Goal: Communication & Community: Answer question/provide support

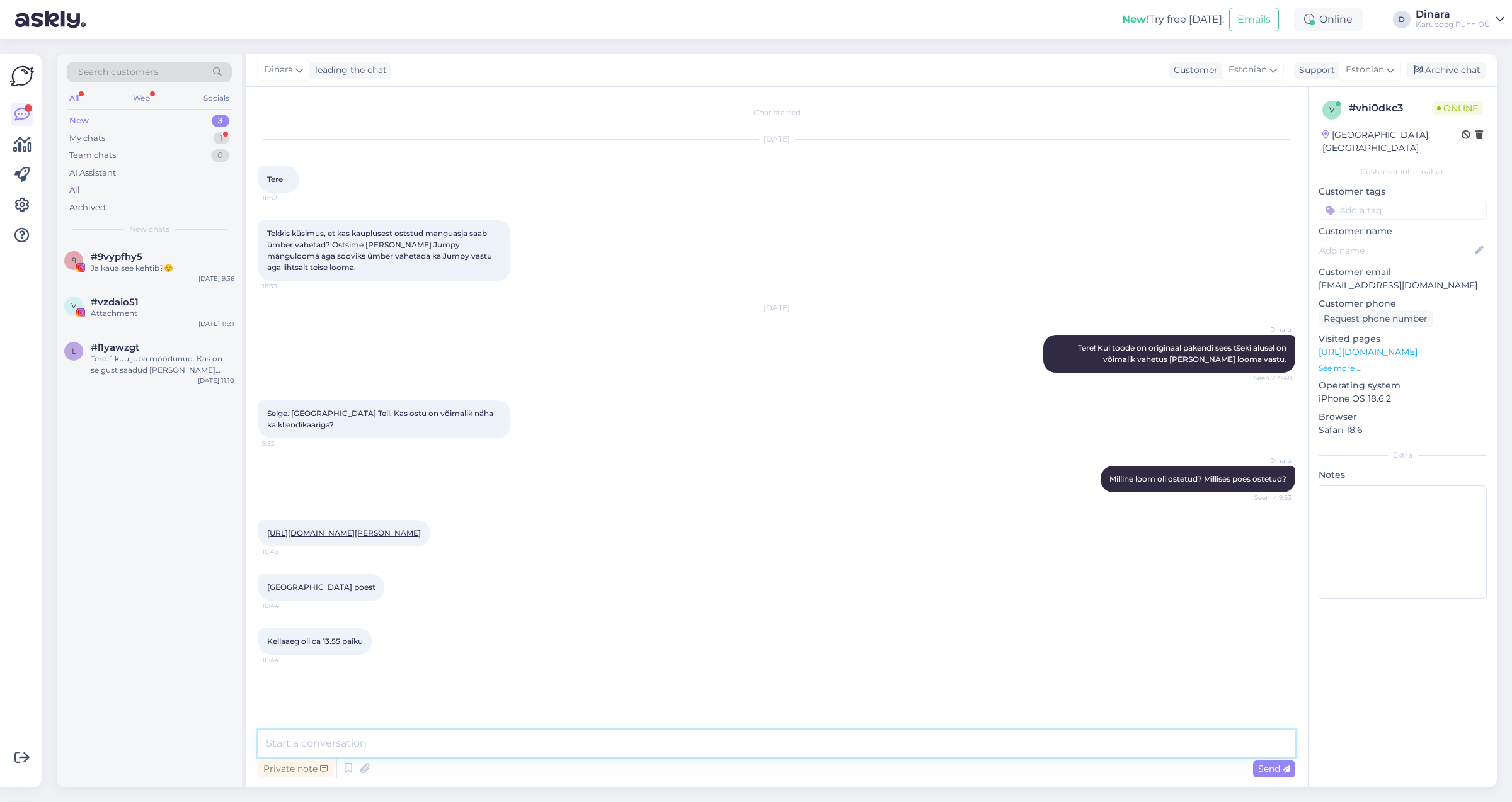
click at [458, 749] on textarea at bounding box center [777, 744] width 1037 height 27
type textarea "[PERSON_NAME]"
type textarea "Kas Teil olid teised tooted veel?"
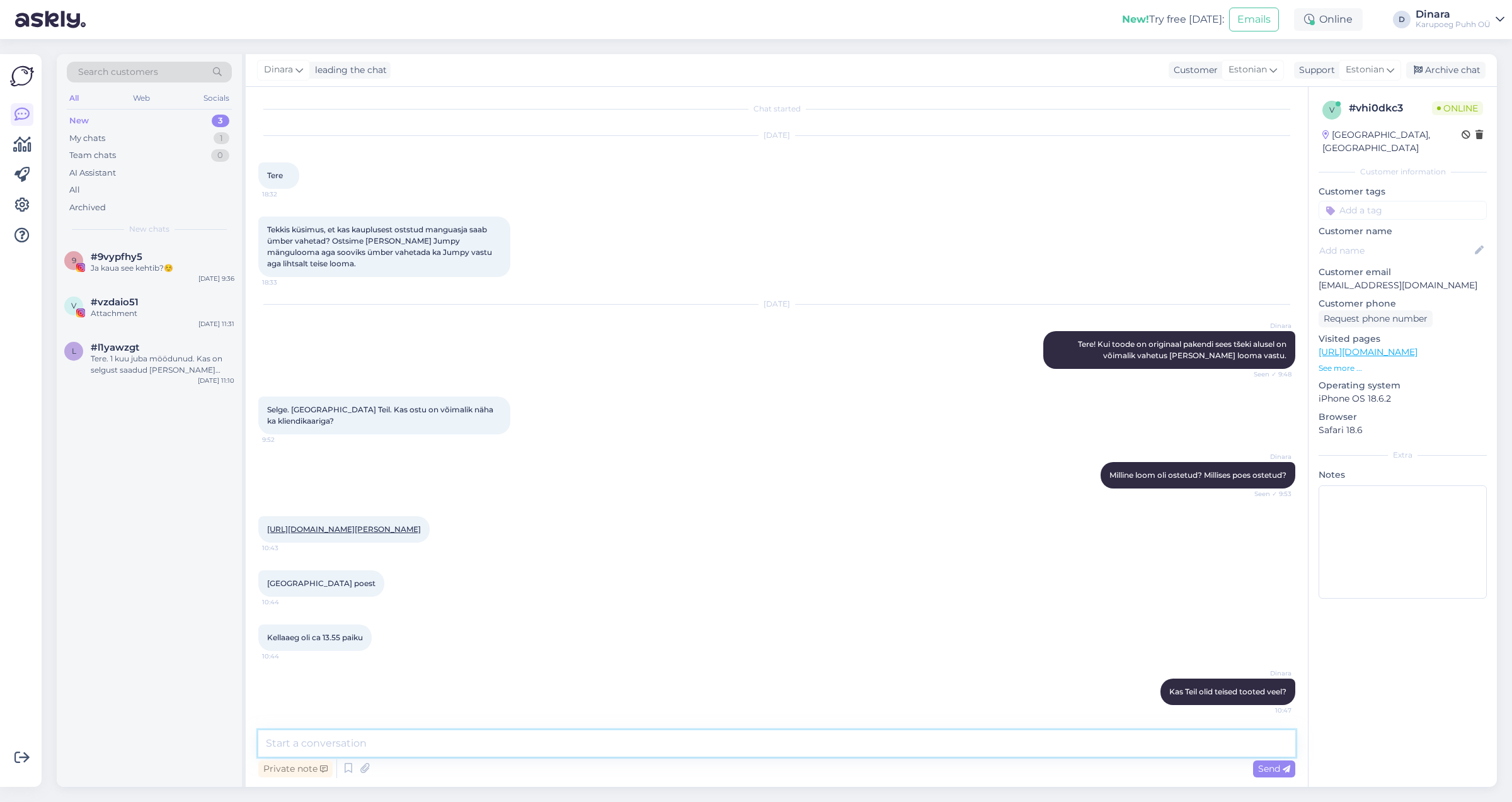
paste textarea "8102098"
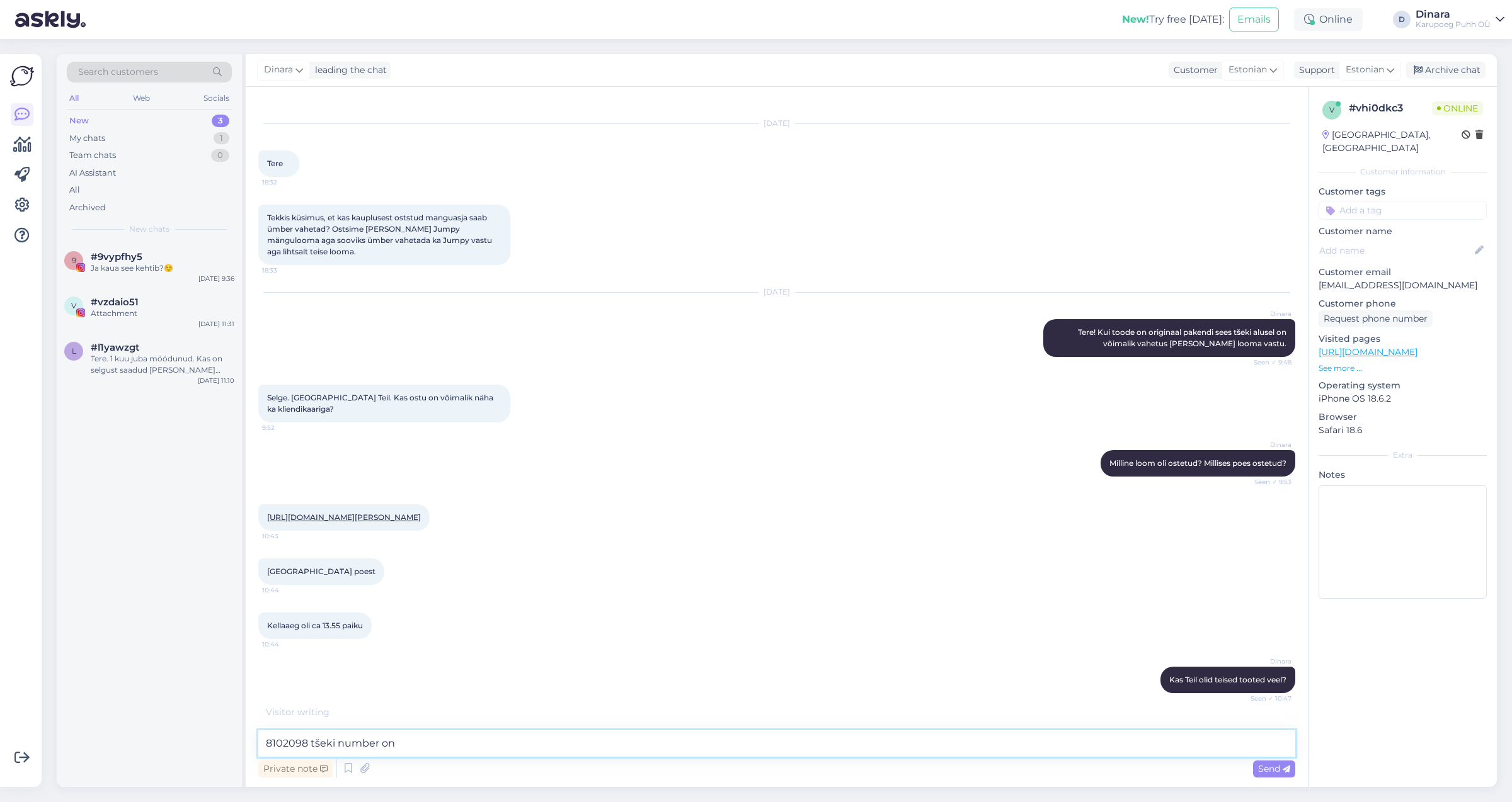
paste textarea "8102098"
drag, startPoint x: 309, startPoint y: 746, endPoint x: 202, endPoint y: 745, distance: 107.0
click at [259, 745] on textarea "8102098 tšeki number on 8102098" at bounding box center [777, 744] width 1037 height 27
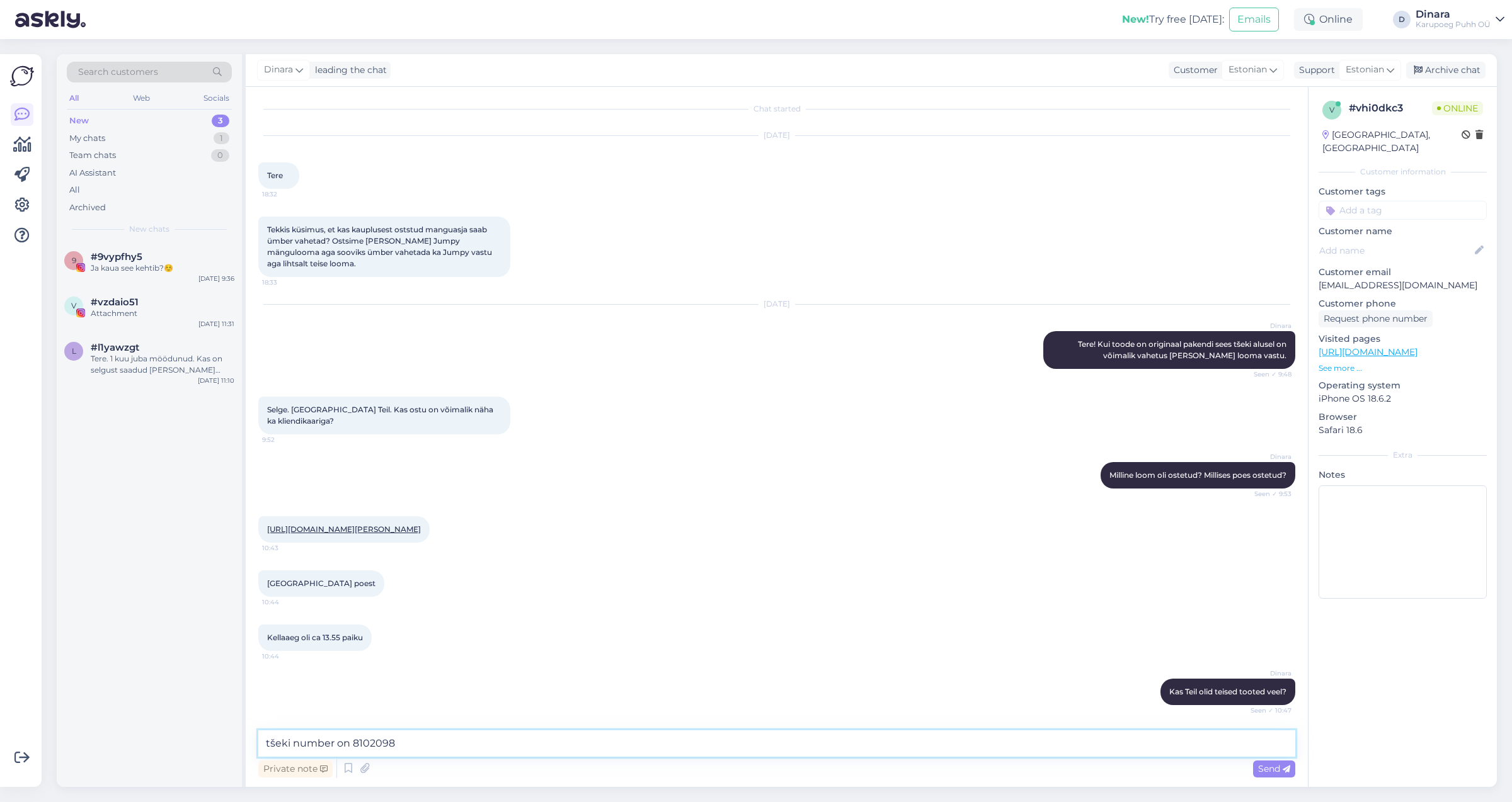
type textarea "tšeki number on 8102098"
click at [633, 744] on textarea "tšeki number on 8102098" at bounding box center [777, 744] width 1037 height 27
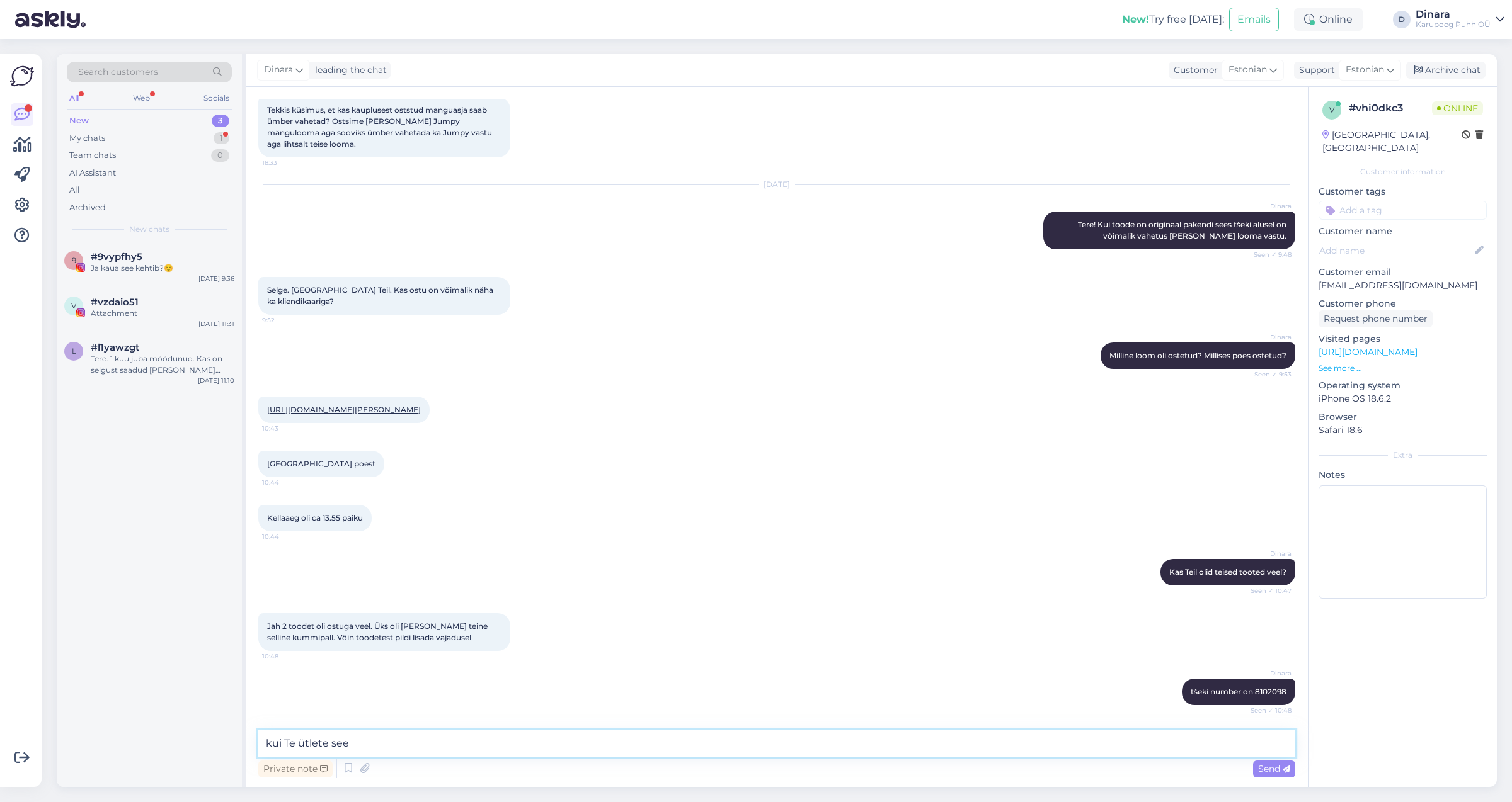
scroll to position [189, 0]
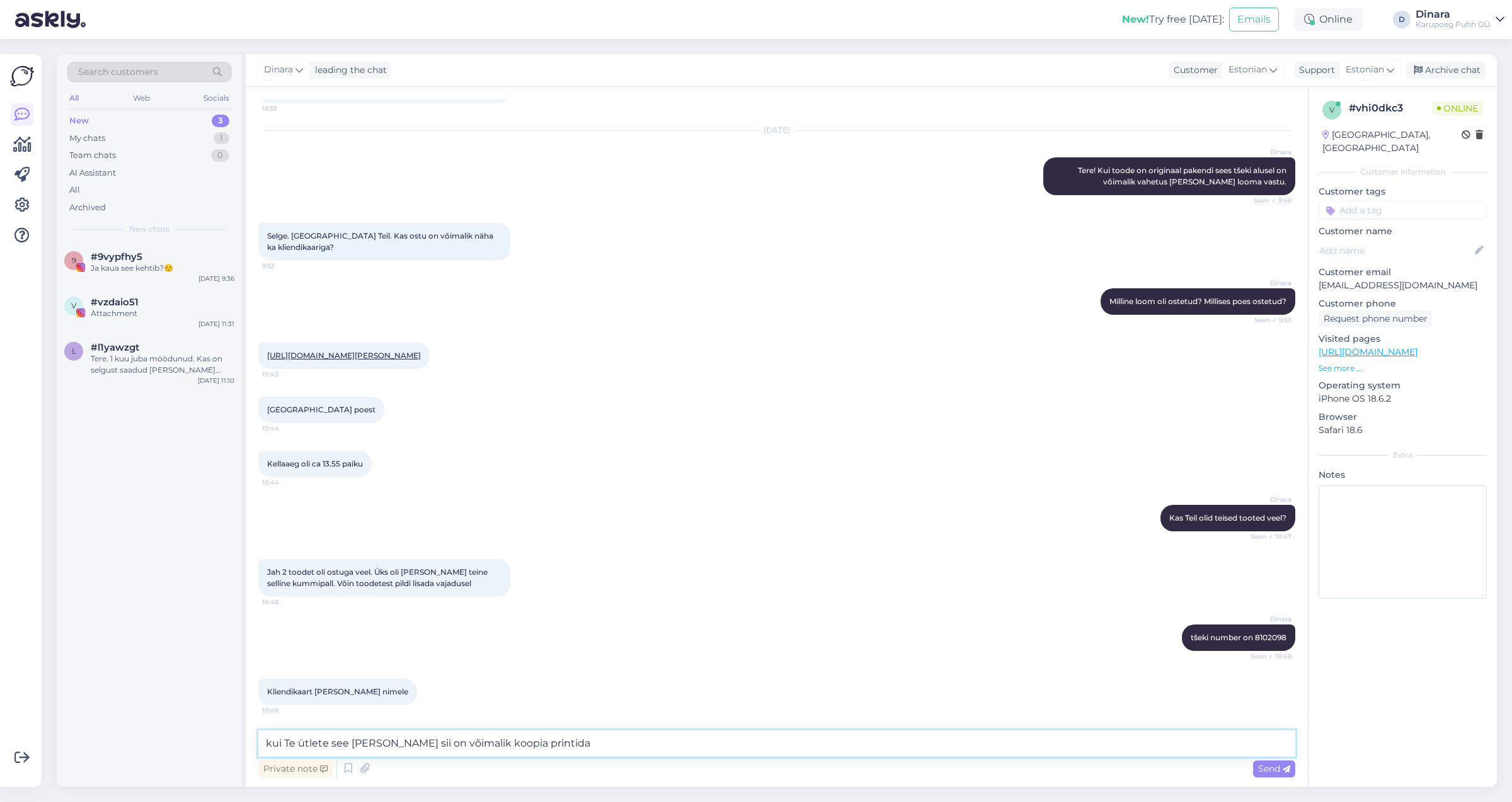
click at [397, 752] on textarea "kui Te ütlete see [PERSON_NAME] sii on võimalik koopia printida" at bounding box center [777, 744] width 1037 height 27
type textarea "kui Te ütlete see [PERSON_NAME] siis on võimalik koopia printida"
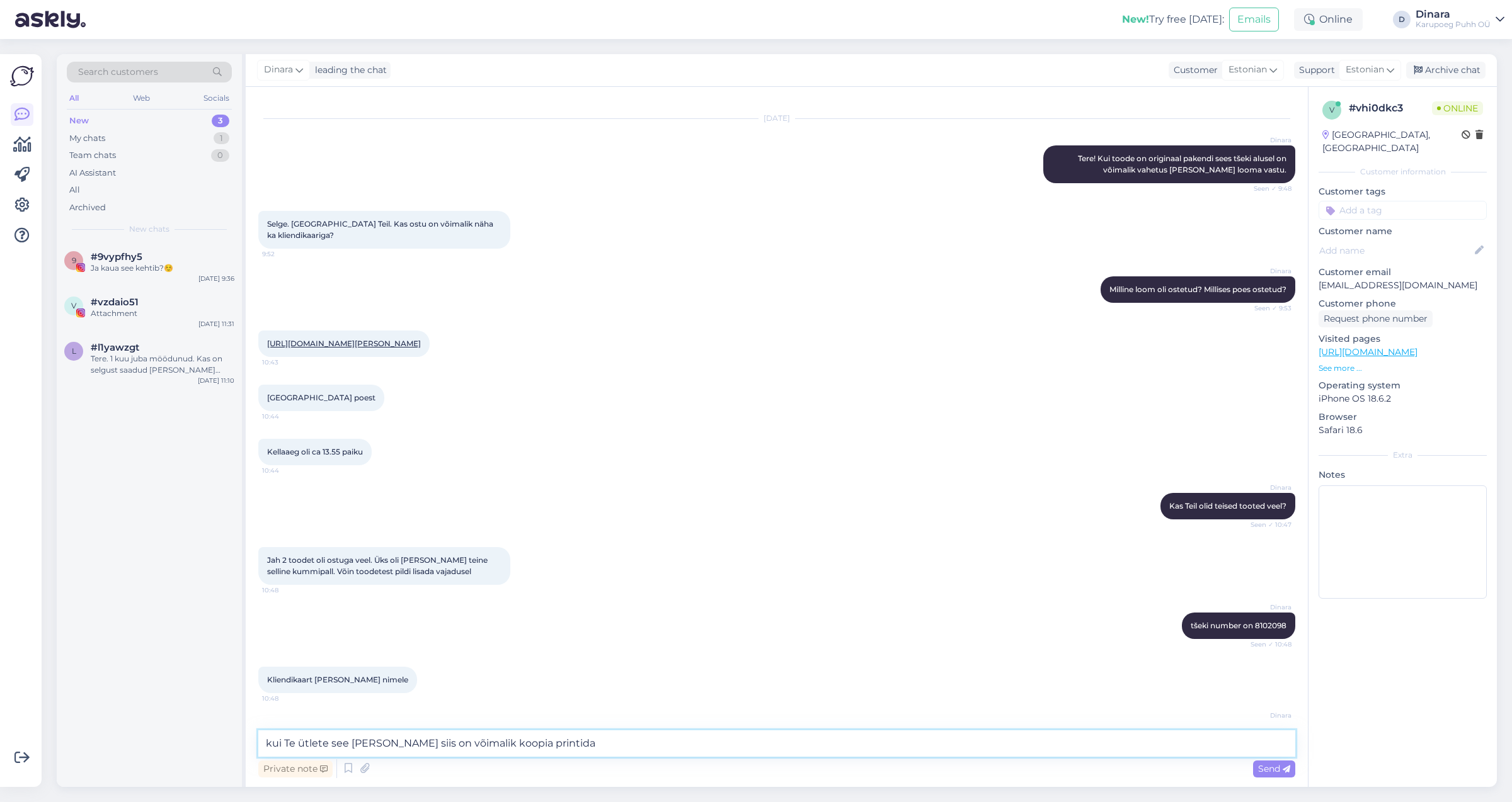
scroll to position [243, 0]
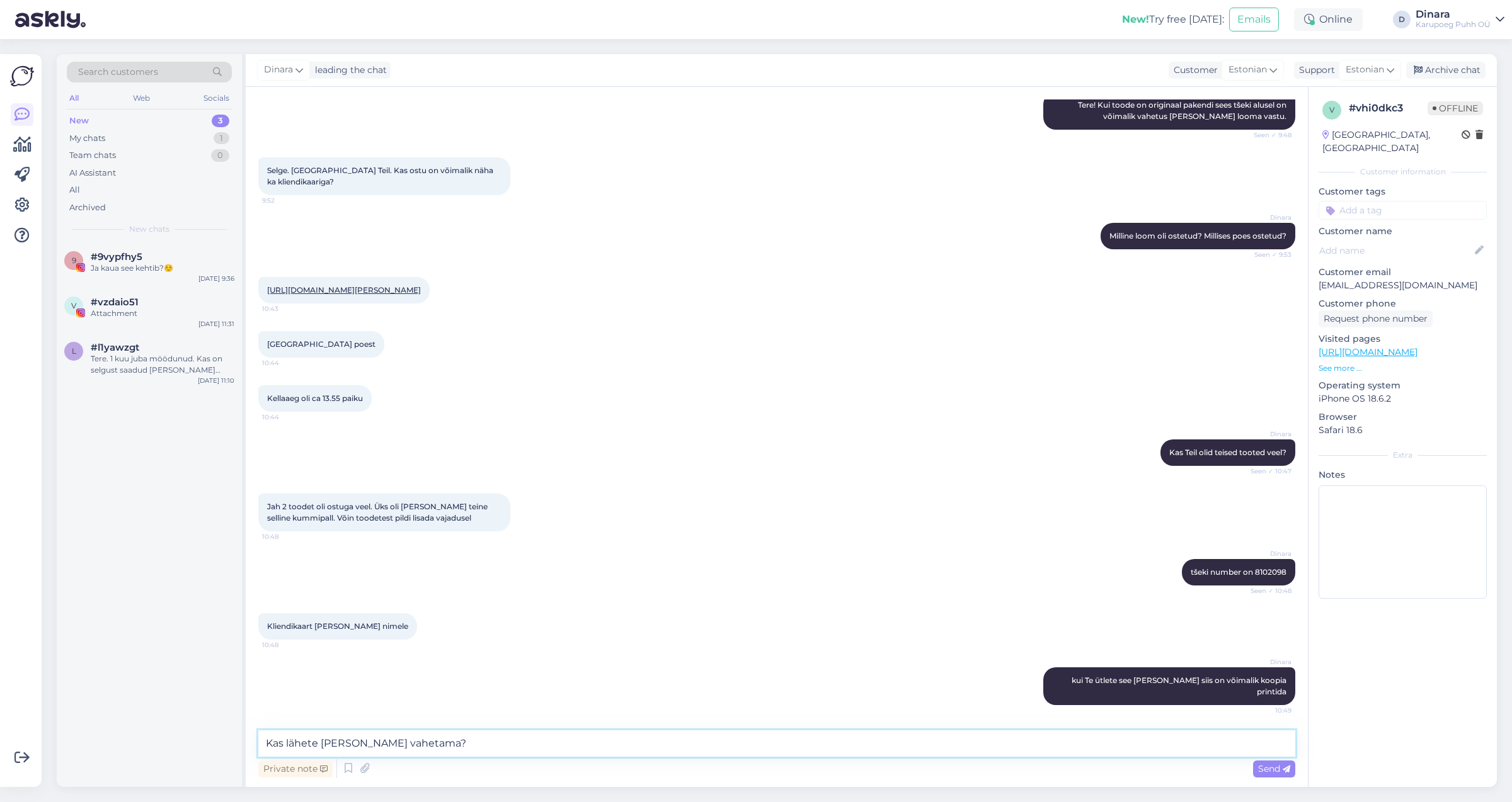
type textarea "Kas lähete [PERSON_NAME] vahetama?"
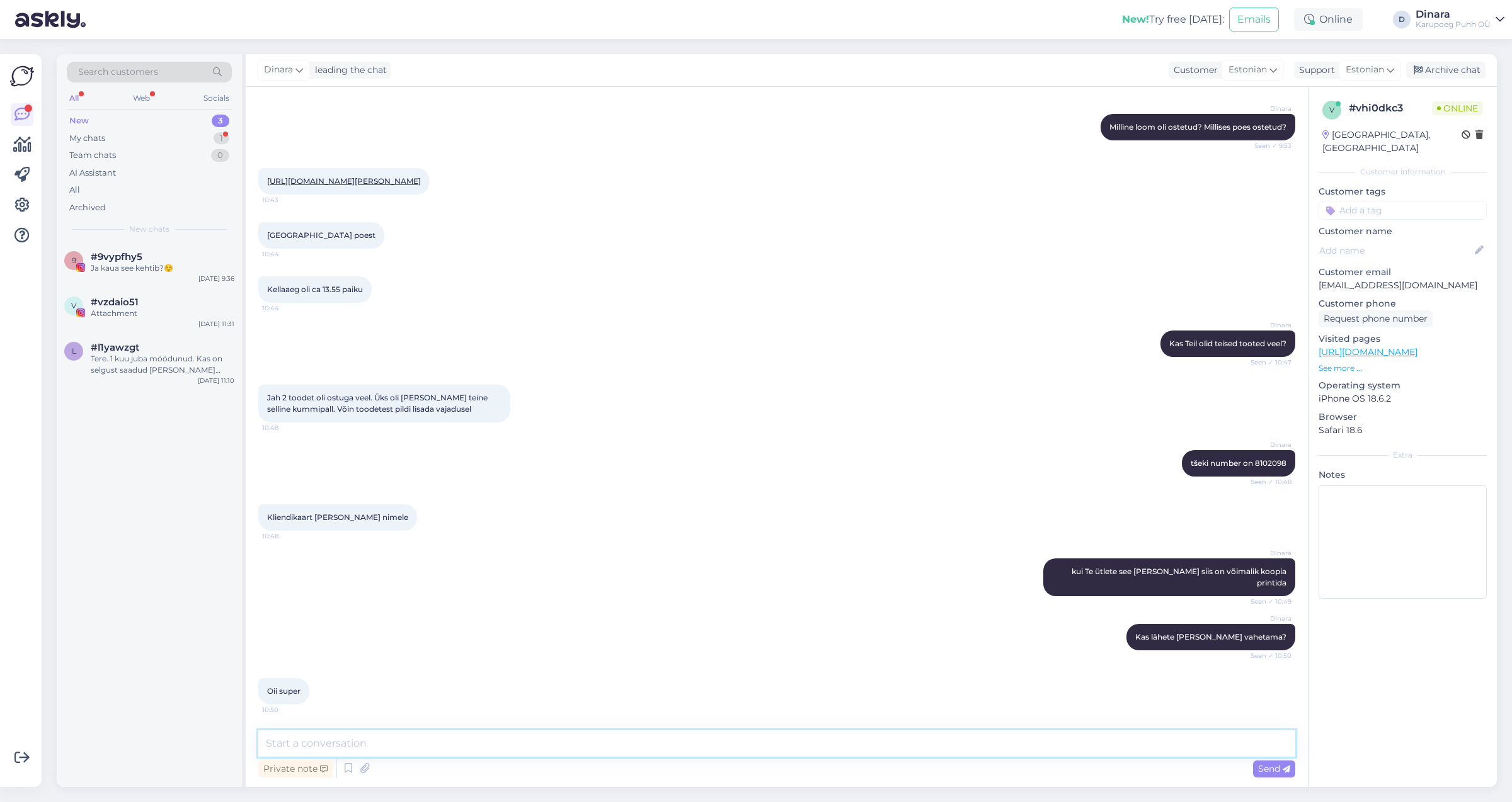
scroll to position [406, 0]
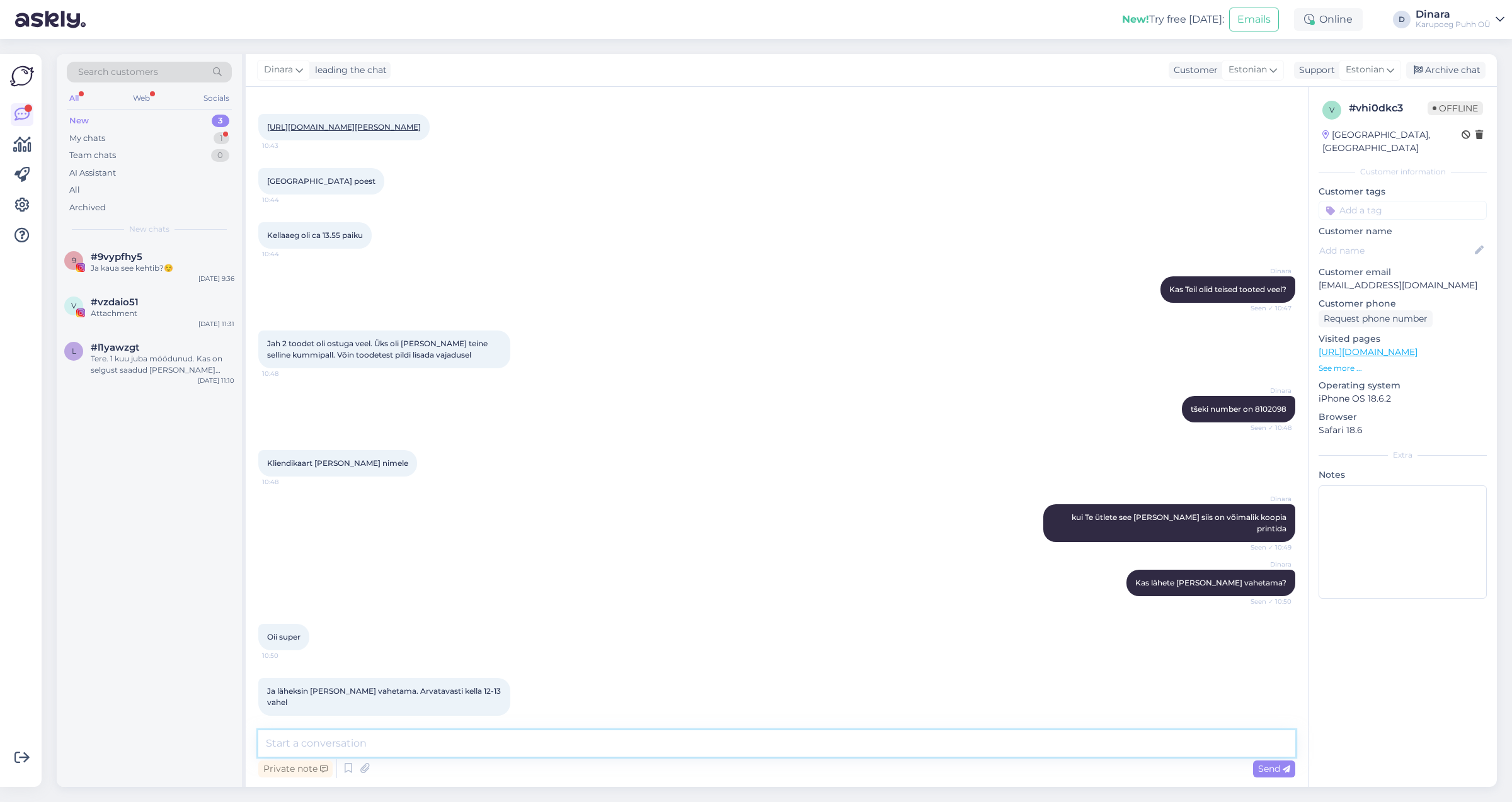
click at [514, 745] on textarea at bounding box center [777, 744] width 1037 height 27
type textarea "poodi info edastatud"
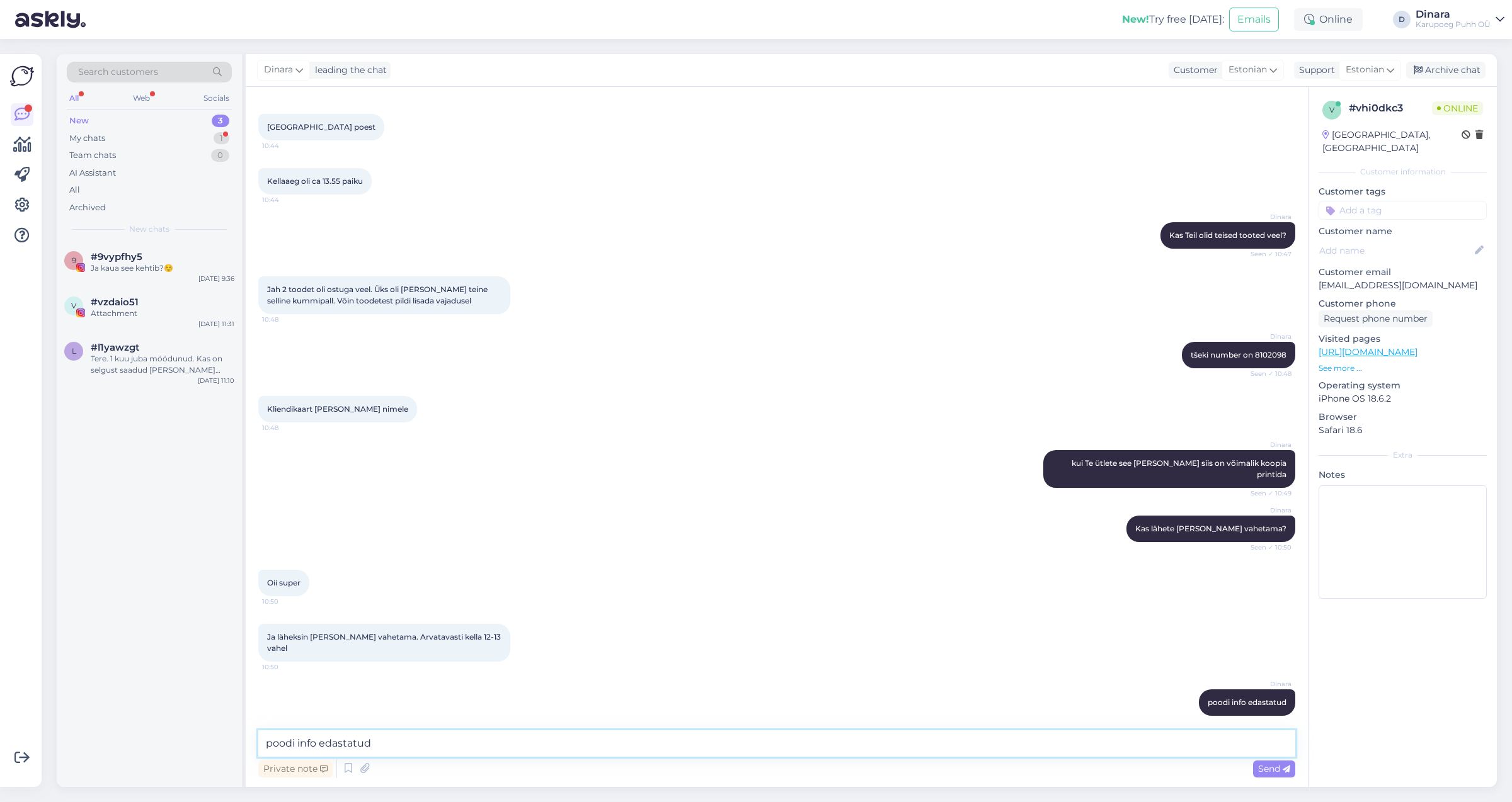
scroll to position [514, 0]
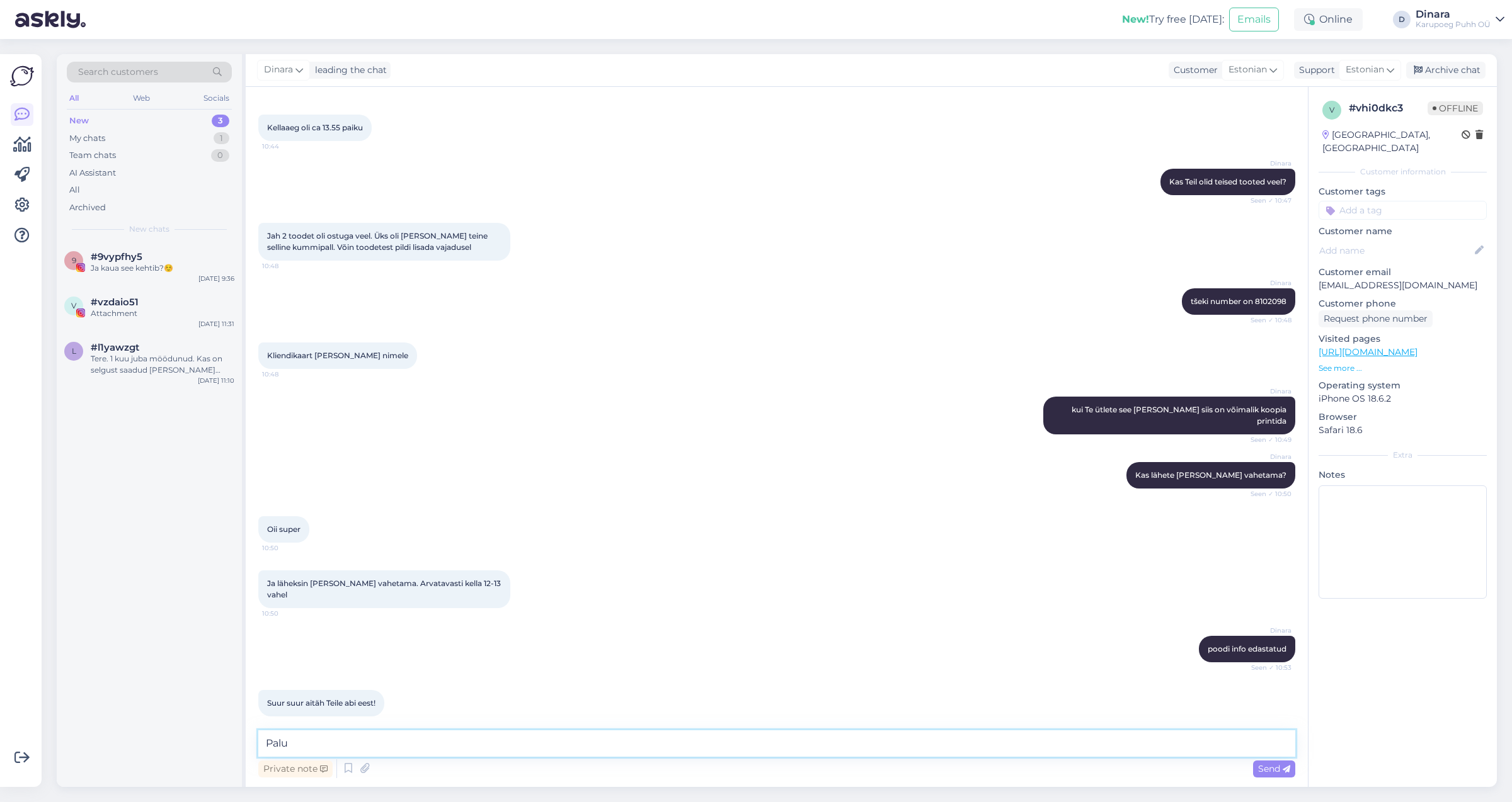
type textarea "Palun"
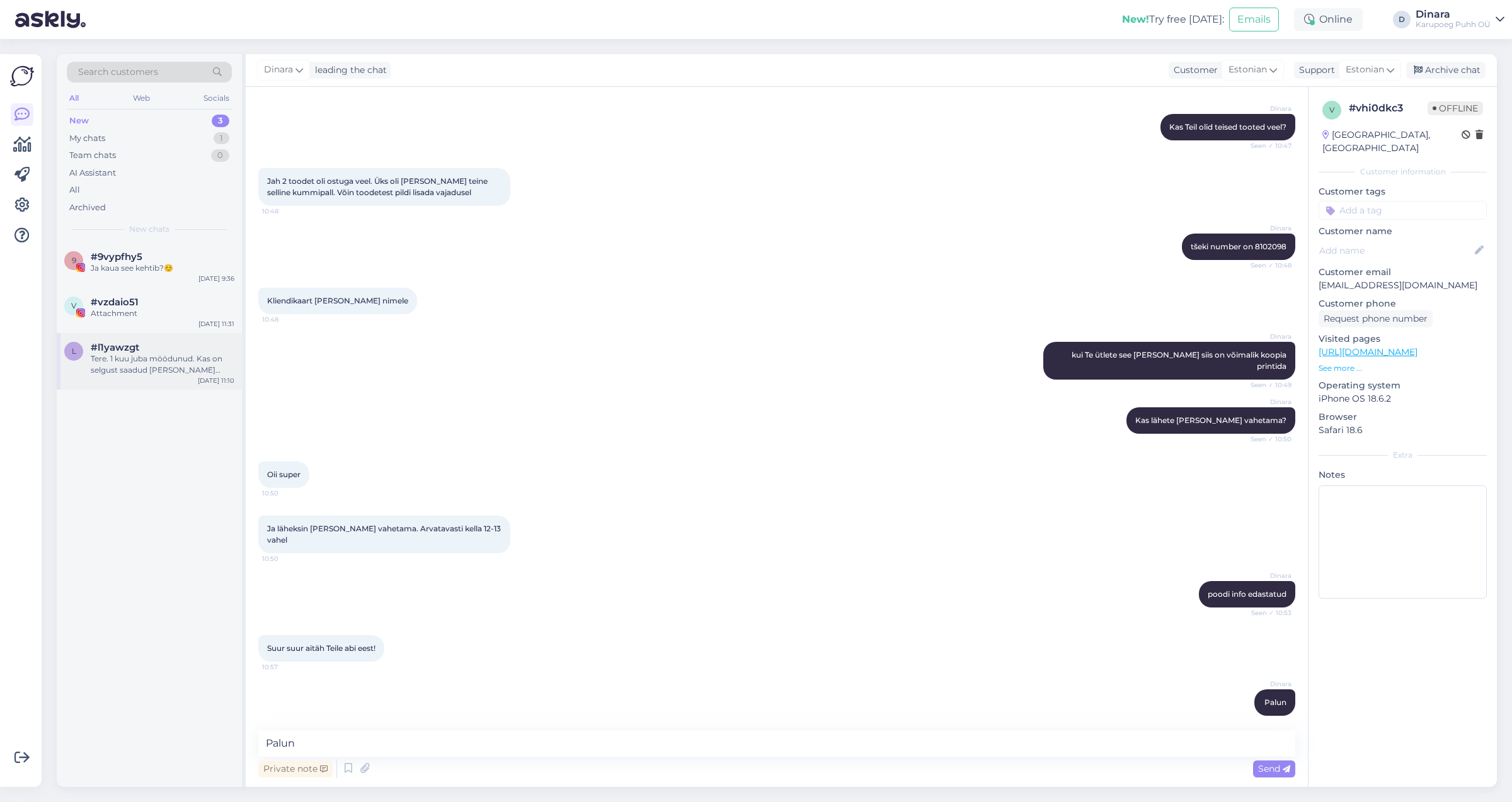
click at [181, 372] on div "Tere. 1 kuu juba möödunud. Kas on selgust saadud [PERSON_NAME] epoodi uued mons…" at bounding box center [162, 365] width 144 height 23
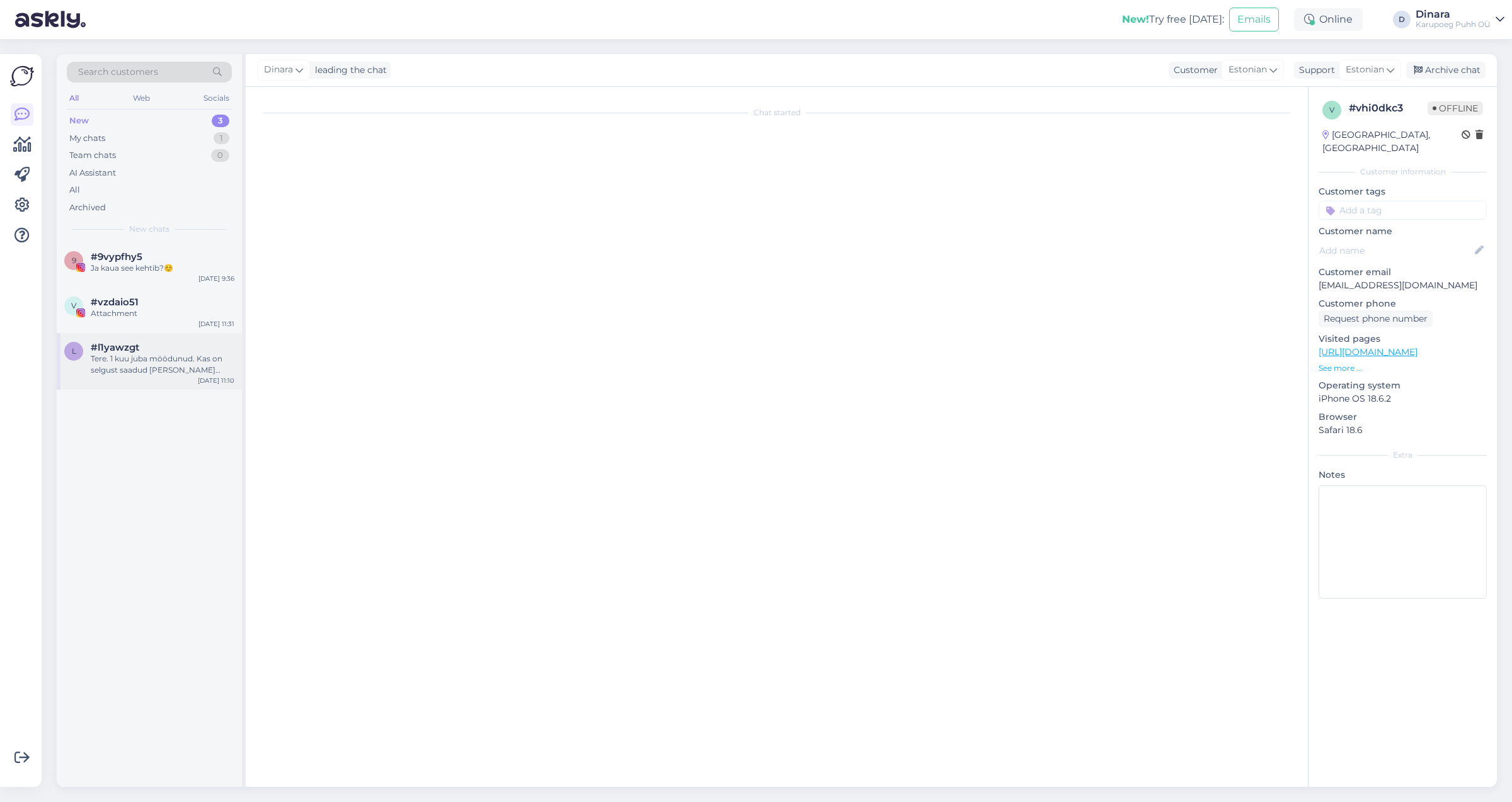
scroll to position [2765, 0]
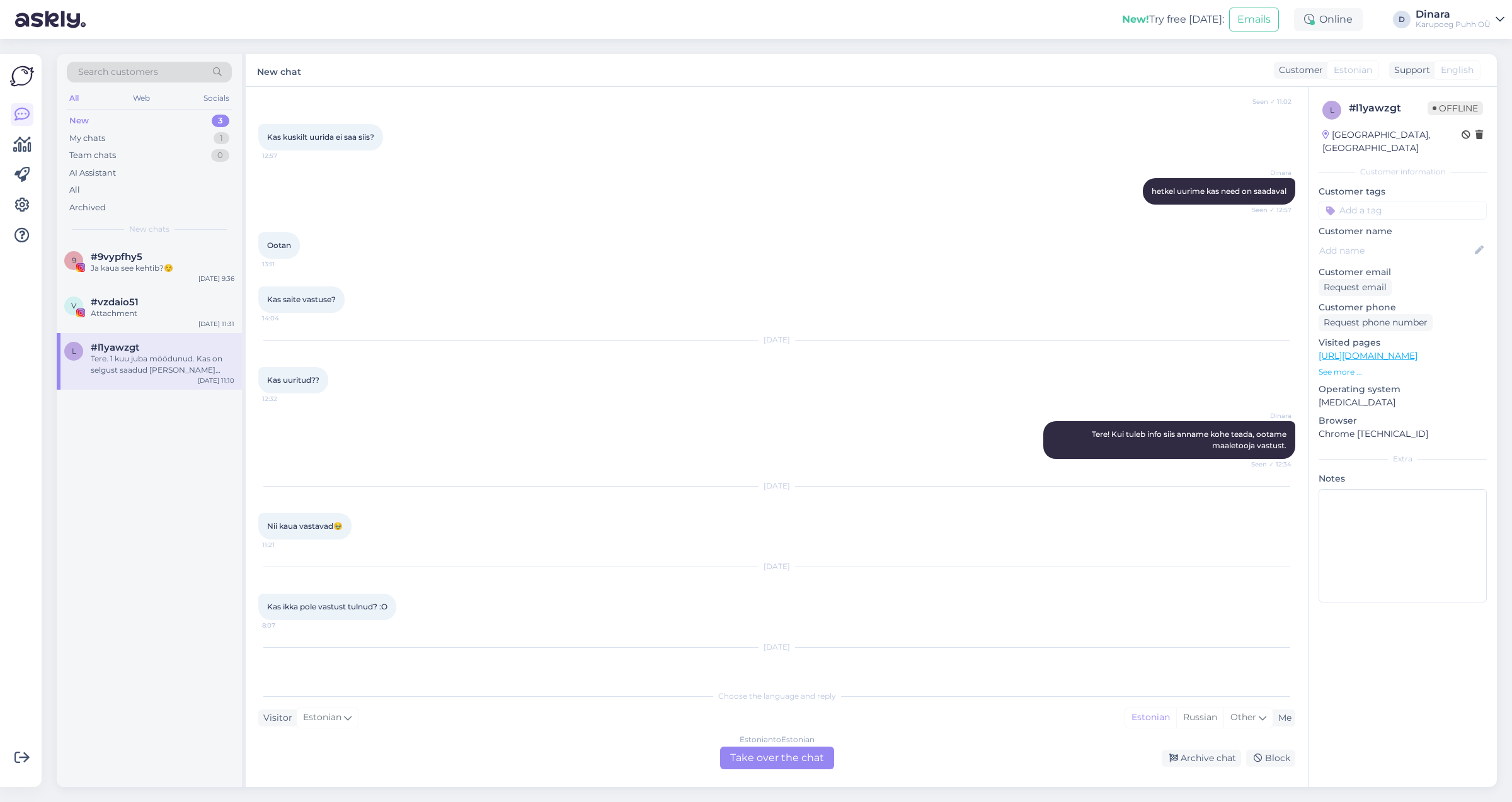
click at [791, 756] on div "Estonian to Estonian Take over the chat" at bounding box center [777, 758] width 114 height 23
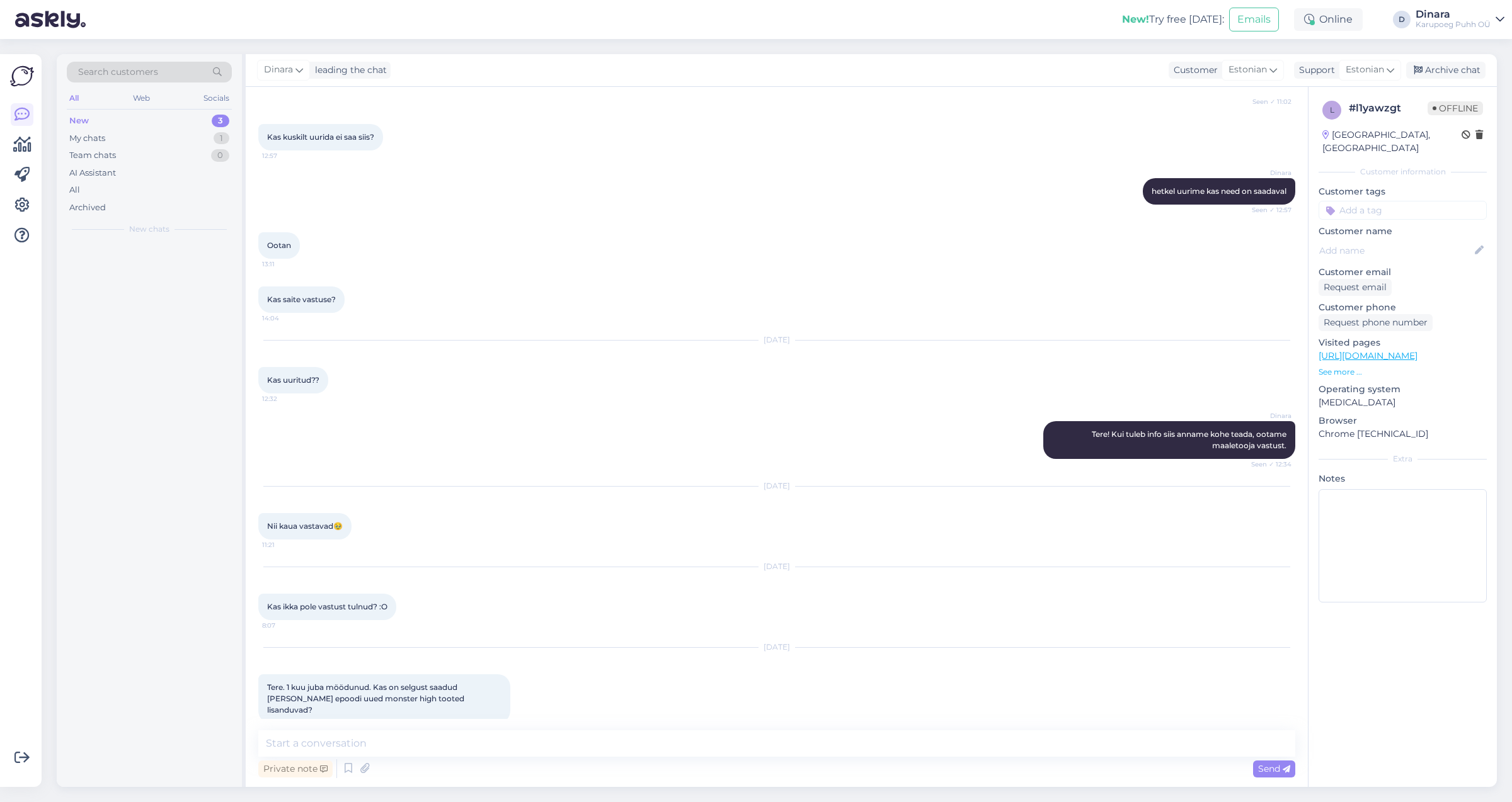
scroll to position [2718, 0]
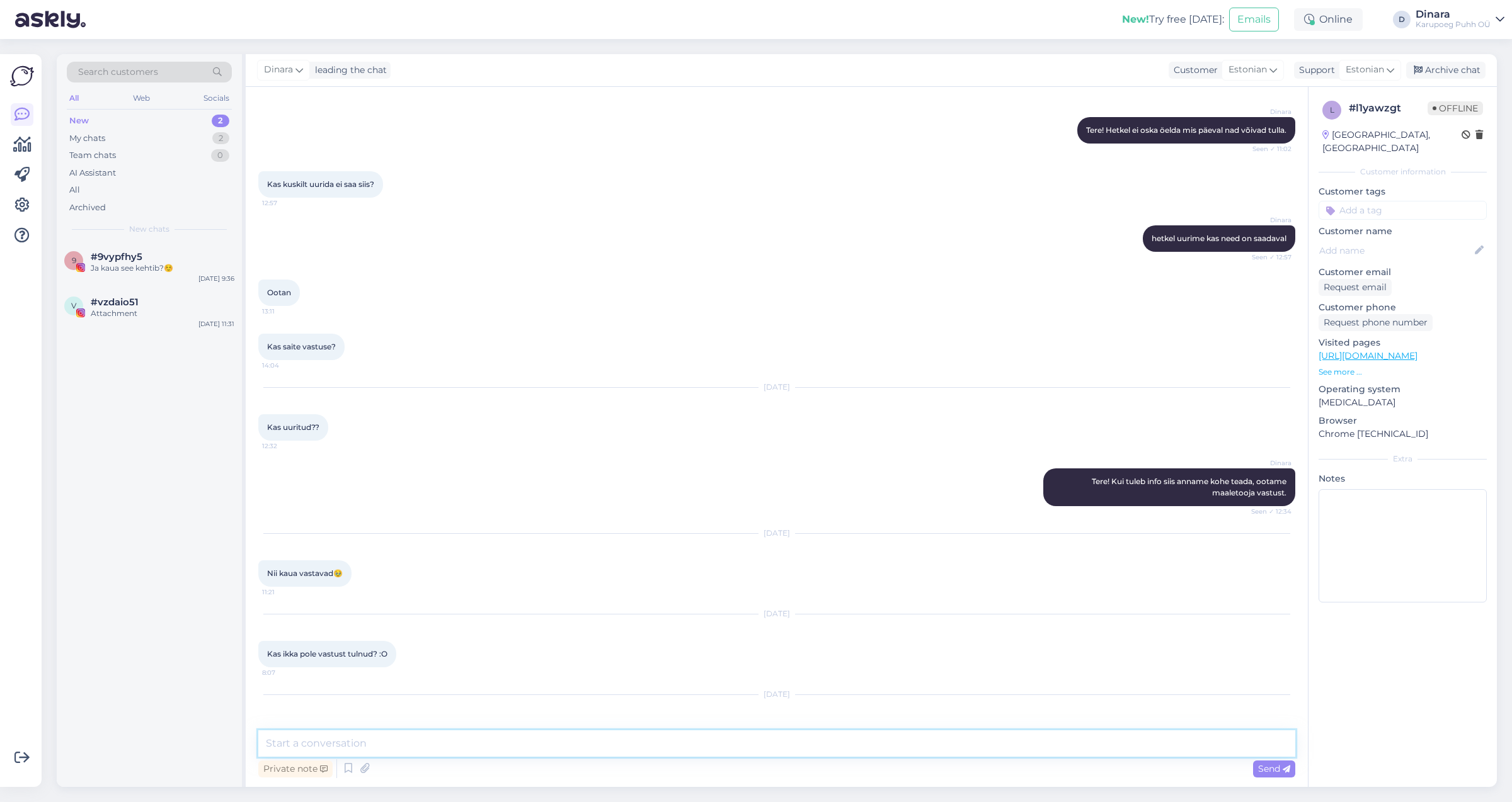
click at [791, 756] on textarea at bounding box center [777, 744] width 1037 height 27
click at [443, 748] on textarea "Tere! Kui toode on saadaval siis see ilmub meie e-poodi. Kahjuks hetkel mingit …" at bounding box center [777, 744] width 1037 height 27
type textarea "Tere! Kui toode on saadaval siis see kohe ilmub meie e-poodi. Kahjuks hetkel mi…"
click at [1281, 772] on span "Send" at bounding box center [1274, 768] width 32 height 11
